Goal: Task Accomplishment & Management: Manage account settings

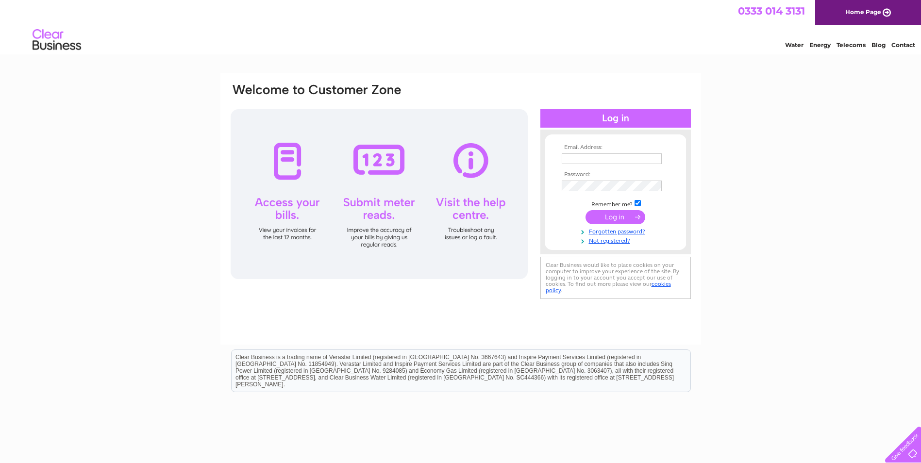
click at [592, 159] on input "text" at bounding box center [612, 158] width 100 height 11
type input "gorgiemillsbc@gmail.com"
click at [620, 219] on input "submit" at bounding box center [615, 217] width 60 height 14
click at [619, 216] on input "submit" at bounding box center [615, 217] width 60 height 14
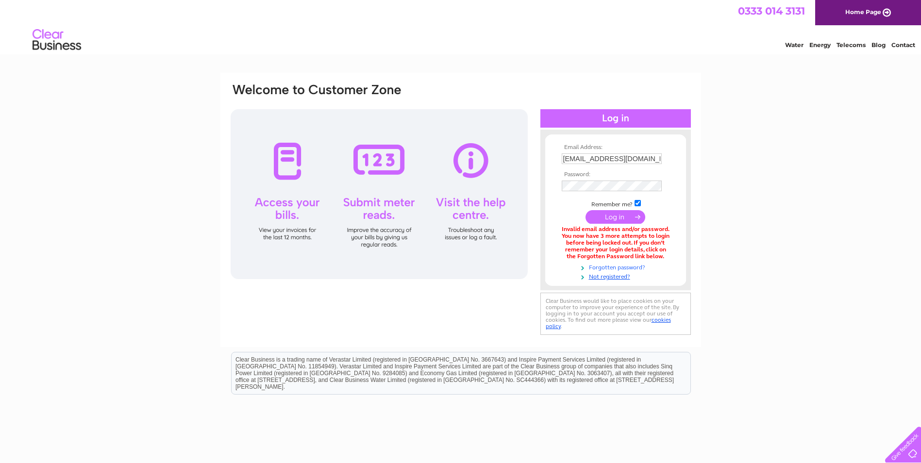
click at [619, 265] on link "Forgotten password?" at bounding box center [617, 266] width 110 height 9
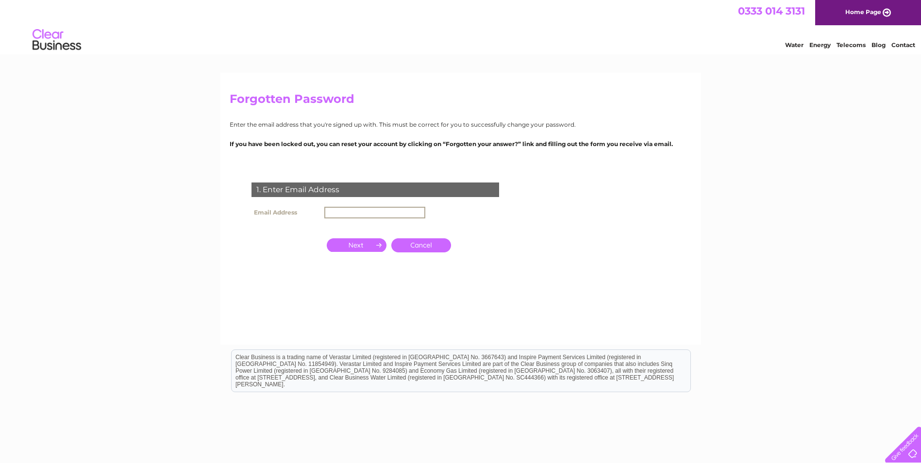
click at [356, 215] on input "text" at bounding box center [374, 213] width 101 height 12
type input "[EMAIL_ADDRESS][DOMAIN_NAME]"
click at [354, 245] on input "button" at bounding box center [357, 245] width 60 height 14
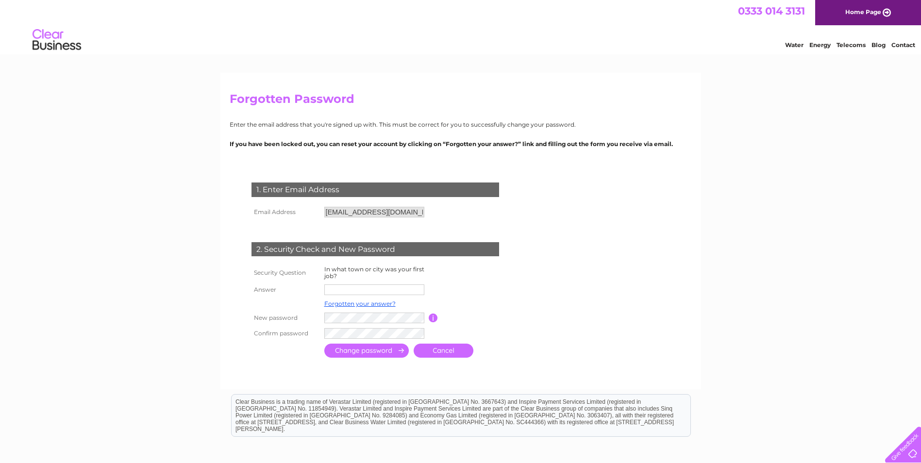
click at [377, 294] on input "text" at bounding box center [374, 289] width 100 height 11
type input "Edinburgh"
click at [385, 351] on input "submit" at bounding box center [366, 351] width 84 height 14
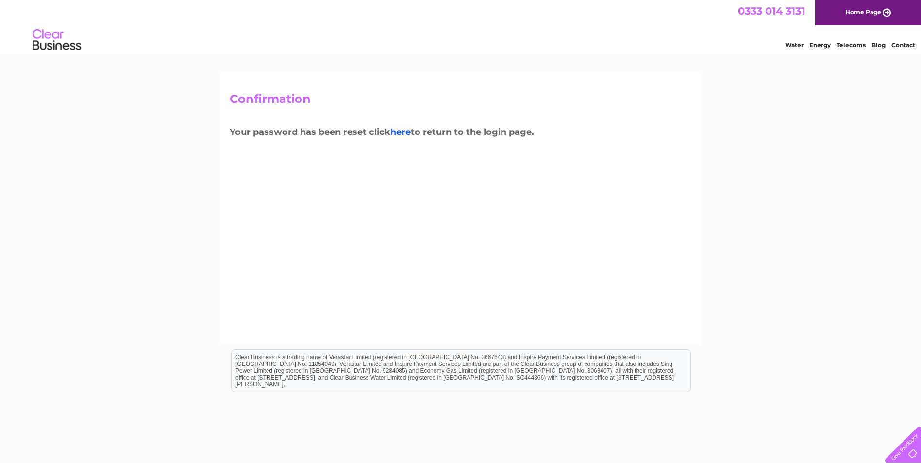
click at [405, 133] on link "here" at bounding box center [400, 132] width 20 height 11
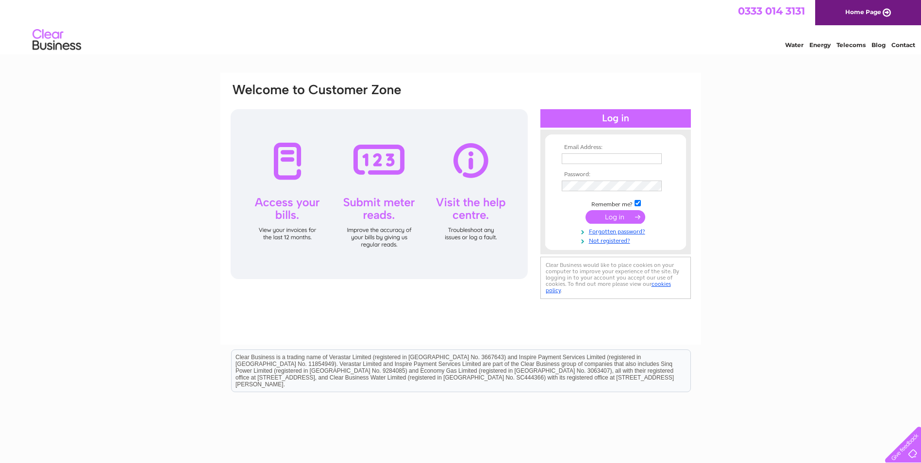
click at [580, 158] on input "text" at bounding box center [612, 158] width 100 height 11
type input "gorgiemillsbc@gmail.com"
click at [616, 218] on input "submit" at bounding box center [615, 217] width 60 height 14
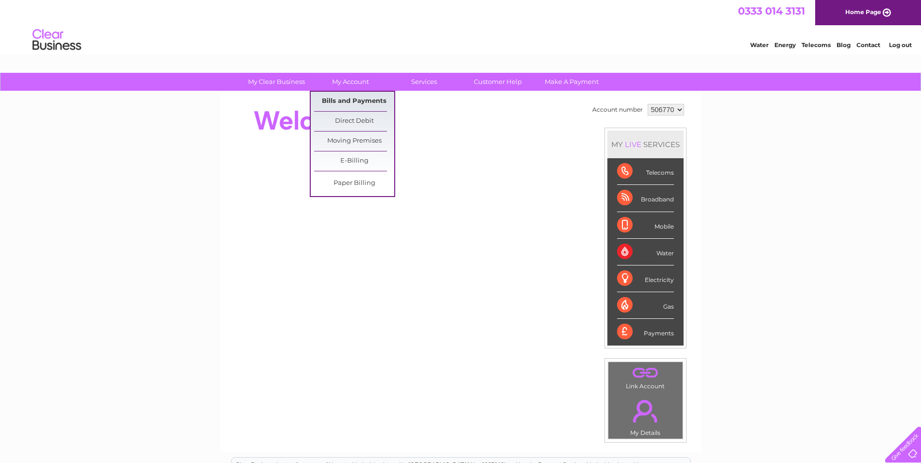
click at [355, 102] on link "Bills and Payments" at bounding box center [354, 101] width 80 height 19
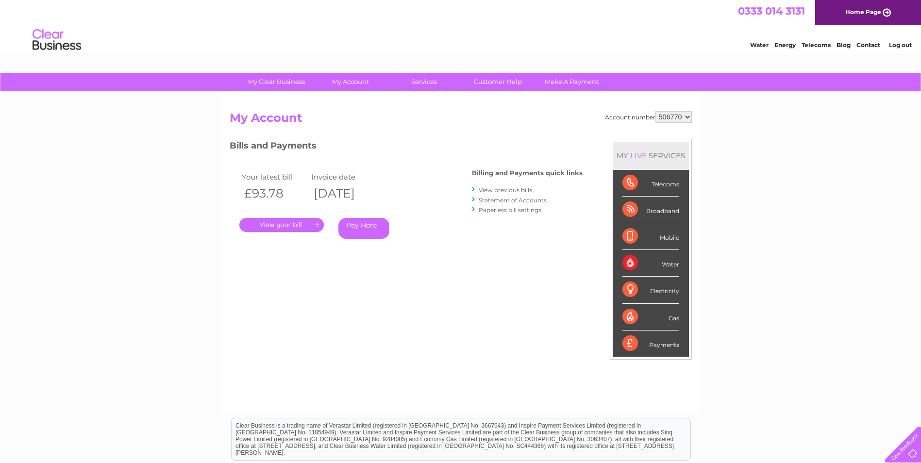
click at [277, 222] on link "." at bounding box center [281, 225] width 84 height 14
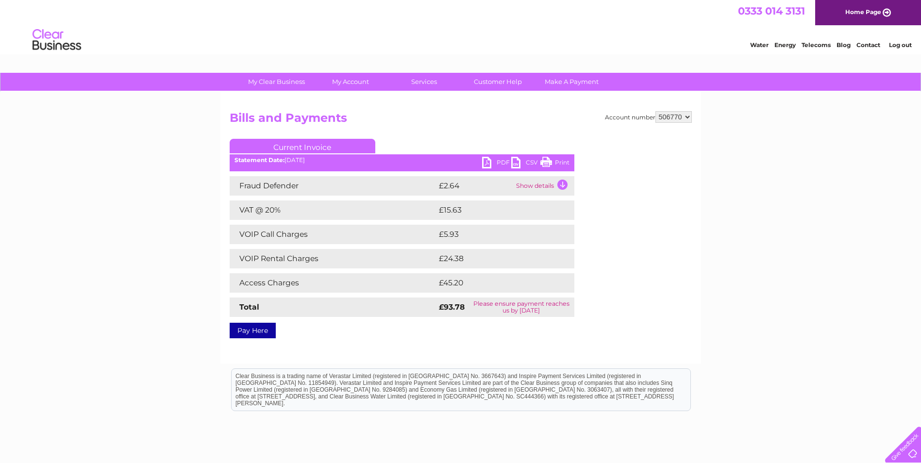
click at [489, 161] on link "PDF" at bounding box center [496, 164] width 29 height 14
